Goal: Use online tool/utility: Utilize a website feature to perform a specific function

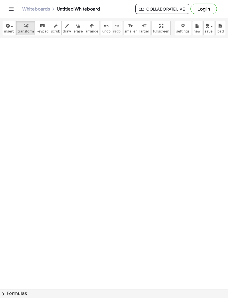
scroll to position [1298, 0]
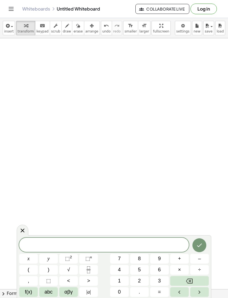
click at [31, 267] on button "(" at bounding box center [28, 270] width 19 height 10
click at [140, 257] on span "8" at bounding box center [139, 259] width 3 height 8
click at [34, 260] on button "x" at bounding box center [28, 259] width 19 height 10
click at [182, 262] on button "+" at bounding box center [179, 259] width 19 height 10
click at [162, 273] on button "6" at bounding box center [159, 270] width 19 height 10
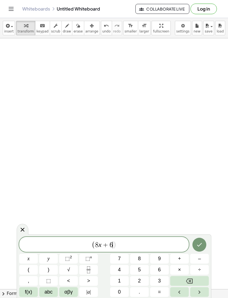
click at [122, 273] on button "4" at bounding box center [119, 270] width 19 height 10
click at [53, 267] on button ")" at bounding box center [48, 270] width 19 height 10
click at [91, 271] on icon "Fraction" at bounding box center [88, 270] width 7 height 7
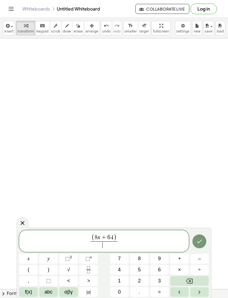
click at [30, 259] on button "x" at bounding box center [28, 259] width 19 height 10
click at [199, 260] on span "–" at bounding box center [199, 259] width 3 height 8
click at [122, 273] on button "4" at bounding box center [119, 270] width 19 height 10
click at [128, 243] on span "( 8 x + 6 4 ) x − 4 ​ ​" at bounding box center [104, 242] width 170 height 16
click at [33, 259] on button "x" at bounding box center [28, 259] width 19 height 10
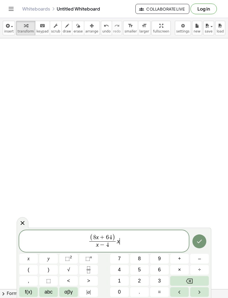
click at [69, 262] on span "⬚" at bounding box center [67, 259] width 5 height 6
click at [192, 281] on icon "Backspace" at bounding box center [189, 281] width 7 height 7
click at [184, 279] on button "Backspace" at bounding box center [189, 281] width 39 height 10
click at [192, 281] on icon "Backspace" at bounding box center [189, 281] width 7 height 7
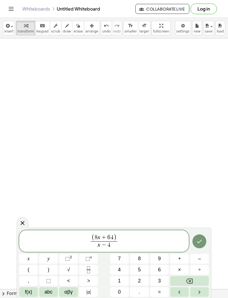
click at [180, 270] on span "×" at bounding box center [179, 270] width 3 height 8
click at [93, 268] on button "Fraction" at bounding box center [88, 270] width 19 height 10
click at [32, 259] on button "x" at bounding box center [28, 259] width 19 height 10
click at [73, 260] on button "⬚ 2" at bounding box center [68, 259] width 19 height 10
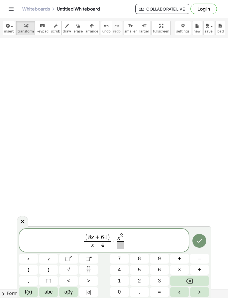
click at [200, 259] on span "–" at bounding box center [199, 259] width 3 height 8
click at [123, 272] on button "4" at bounding box center [119, 270] width 19 height 10
click at [165, 262] on button "9" at bounding box center [159, 259] width 19 height 10
click at [118, 245] on span at bounding box center [120, 246] width 20 height 8
click at [81, 260] on button "⬚ n" at bounding box center [88, 259] width 19 height 10
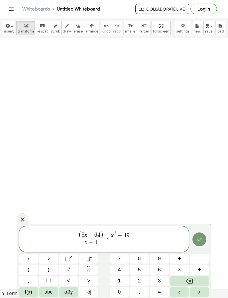
click at [189, 282] on icon "Backspace" at bounding box center [189, 281] width 7 height 5
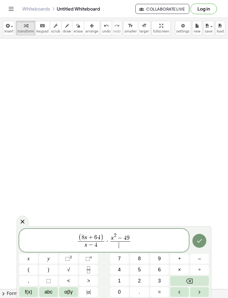
click at [189, 282] on icon "Backspace" at bounding box center [189, 281] width 7 height 7
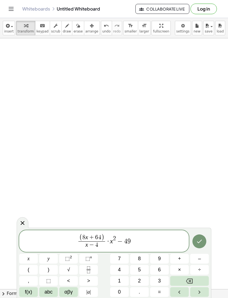
click at [91, 273] on icon "Fraction" at bounding box center [88, 270] width 7 height 7
click at [190, 284] on icon "Backspace" at bounding box center [189, 281] width 7 height 7
click at [52, 273] on button ")" at bounding box center [48, 270] width 19 height 10
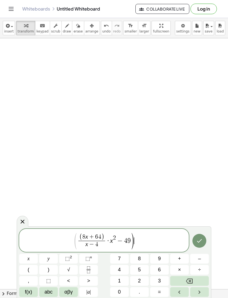
click at [110, 243] on var "x" at bounding box center [111, 240] width 3 height 7
click at [33, 271] on button "(" at bounding box center [28, 270] width 19 height 10
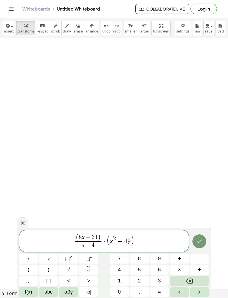
click at [136, 243] on span "( 8 x + 6 4 ) x − 4 ​ · ( ​ x 2 − 4 9 )" at bounding box center [104, 242] width 170 height 16
click at [89, 273] on icon "Fraction" at bounding box center [88, 270] width 7 height 7
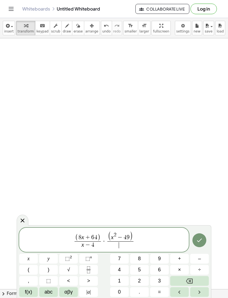
click at [33, 264] on button "x" at bounding box center [28, 259] width 19 height 10
click at [73, 261] on button "⬚ 2" at bounding box center [68, 259] width 19 height 10
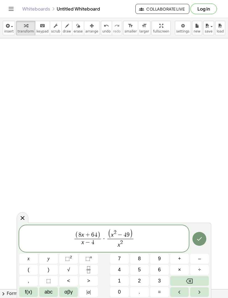
click at [182, 262] on button "+" at bounding box center [179, 259] width 19 height 10
click at [32, 260] on button "x" at bounding box center [28, 259] width 19 height 10
click at [199, 258] on span "–" at bounding box center [199, 259] width 3 height 8
click at [141, 271] on span "5" at bounding box center [139, 270] width 3 height 8
click at [160, 270] on span "6" at bounding box center [159, 270] width 3 height 8
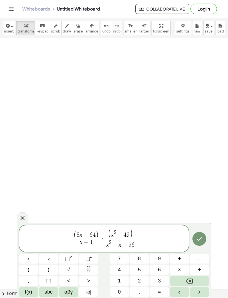
click at [133, 235] on span ")" at bounding box center [131, 234] width 3 height 10
click at [189, 279] on icon "Backspace" at bounding box center [189, 281] width 7 height 7
click at [112, 235] on var "x" at bounding box center [112, 235] width 3 height 7
click at [196, 279] on button "Backspace" at bounding box center [189, 281] width 39 height 10
click at [199, 239] on icon "Done" at bounding box center [199, 239] width 7 height 7
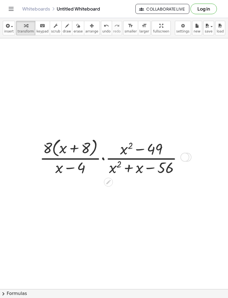
scroll to position [1265, 68]
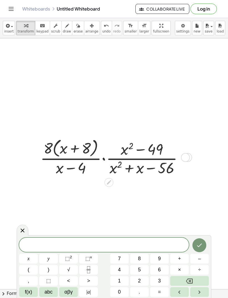
click at [25, 228] on icon at bounding box center [22, 230] width 7 height 7
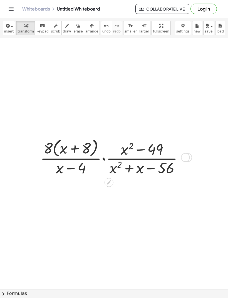
click at [110, 184] on icon at bounding box center [109, 183] width 6 height 6
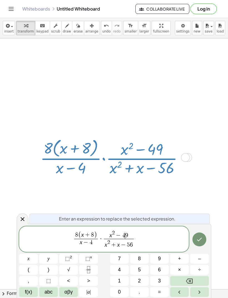
click at [128, 235] on span "x 2 − 4 ​ 9" at bounding box center [119, 235] width 30 height 9
click at [194, 279] on button "Backspace" at bounding box center [189, 281] width 39 height 10
click at [195, 280] on button "Backspace" at bounding box center [189, 281] width 39 height 10
click at [193, 279] on icon "Backspace" at bounding box center [189, 281] width 7 height 5
click at [192, 279] on icon "Backspace" at bounding box center [189, 281] width 7 height 5
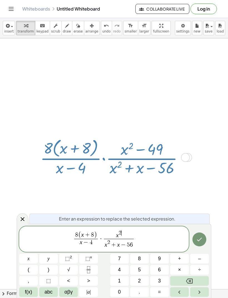
click at [192, 279] on icon "Backspace" at bounding box center [189, 281] width 7 height 5
click at [192, 281] on icon "Backspace" at bounding box center [189, 281] width 7 height 7
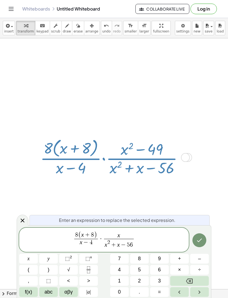
click at [195, 282] on button "Backspace" at bounding box center [189, 281] width 39 height 10
click at [36, 269] on button "(" at bounding box center [28, 270] width 19 height 10
click at [31, 260] on button "x" at bounding box center [28, 259] width 19 height 10
click at [201, 259] on button "–" at bounding box center [199, 259] width 19 height 10
click at [119, 262] on span "7" at bounding box center [119, 259] width 3 height 8
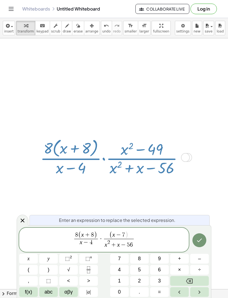
click at [52, 272] on button ")" at bounding box center [48, 270] width 19 height 10
click at [33, 272] on button "(" at bounding box center [28, 270] width 19 height 10
click at [33, 262] on button "x" at bounding box center [28, 259] width 19 height 10
click at [180, 259] on span "+" at bounding box center [179, 259] width 3 height 8
click at [117, 262] on button "7" at bounding box center [119, 259] width 19 height 10
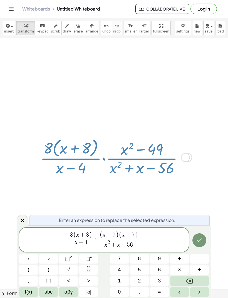
click at [199, 240] on icon "Done" at bounding box center [199, 240] width 7 height 7
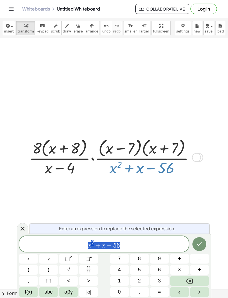
click at [130, 247] on span "x 2 + x − 5 6" at bounding box center [104, 245] width 170 height 10
click at [196, 280] on button "Backspace" at bounding box center [189, 281] width 39 height 10
click at [195, 280] on button "Backspace" at bounding box center [189, 281] width 39 height 10
click at [196, 278] on button "Backspace" at bounding box center [189, 281] width 39 height 10
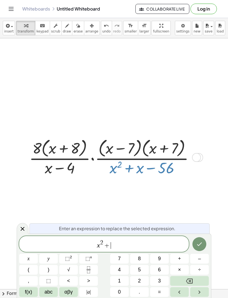
click at [192, 278] on button "Backspace" at bounding box center [189, 281] width 39 height 10
click at [186, 278] on button "Backspace" at bounding box center [189, 281] width 39 height 10
click at [186, 278] on icon "Backspace" at bounding box center [189, 281] width 7 height 7
click at [187, 280] on icon "Backspace" at bounding box center [189, 281] width 7 height 5
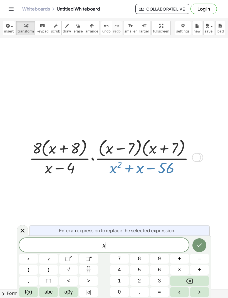
click at [192, 279] on icon "Backspace" at bounding box center [189, 281] width 7 height 5
click at [31, 273] on button "(" at bounding box center [28, 270] width 19 height 10
click at [29, 264] on button "x" at bounding box center [28, 259] width 19 height 10
click at [182, 260] on button "+" at bounding box center [179, 259] width 19 height 10
click at [140, 259] on span "8" at bounding box center [139, 259] width 3 height 8
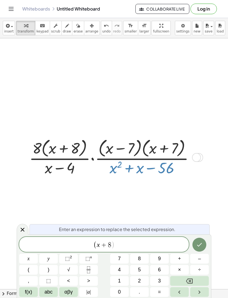
click at [53, 274] on button ")" at bounding box center [48, 270] width 19 height 10
click at [29, 274] on span "(" at bounding box center [29, 270] width 2 height 8
click at [34, 262] on button "x" at bounding box center [28, 259] width 19 height 10
click at [202, 260] on button "–" at bounding box center [199, 259] width 19 height 10
click at [122, 263] on button "7" at bounding box center [119, 259] width 19 height 10
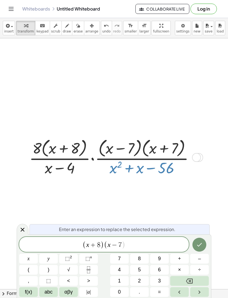
click at [51, 272] on button ")" at bounding box center [48, 270] width 19 height 10
click at [200, 247] on icon "Done" at bounding box center [199, 245] width 7 height 7
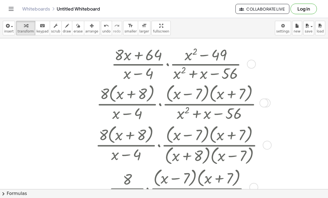
scroll to position [1359, 0]
